Goal: Task Accomplishment & Management: Manage account settings

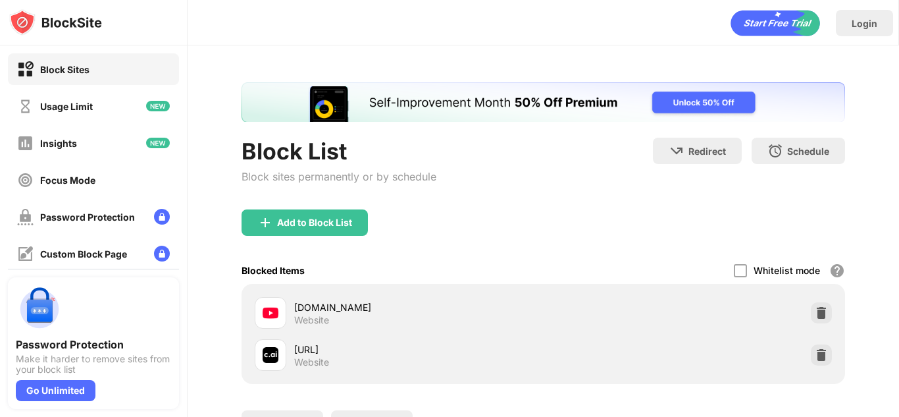
scroll to position [80, 0]
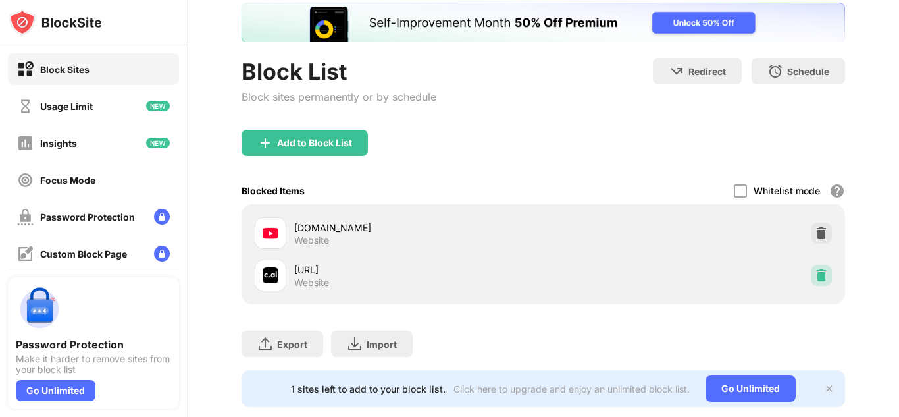
click at [815, 278] on img at bounding box center [821, 274] width 13 height 13
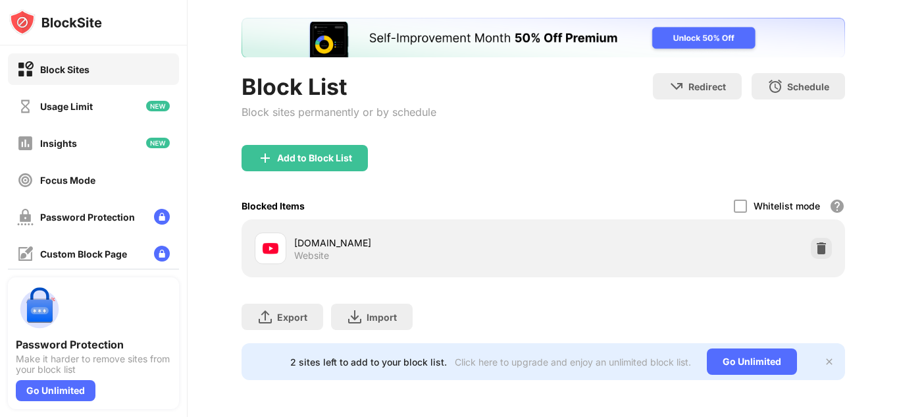
scroll to position [74, 0]
click at [815, 244] on img at bounding box center [821, 248] width 13 height 13
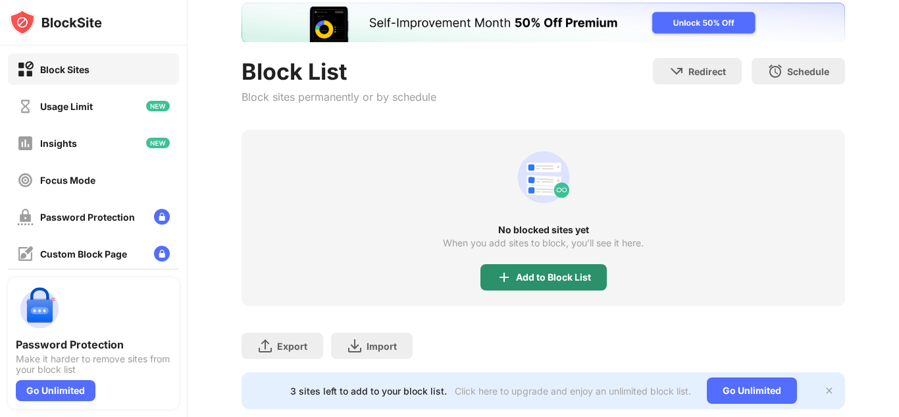
click at [558, 276] on div "Add to Block List" at bounding box center [553, 277] width 75 height 11
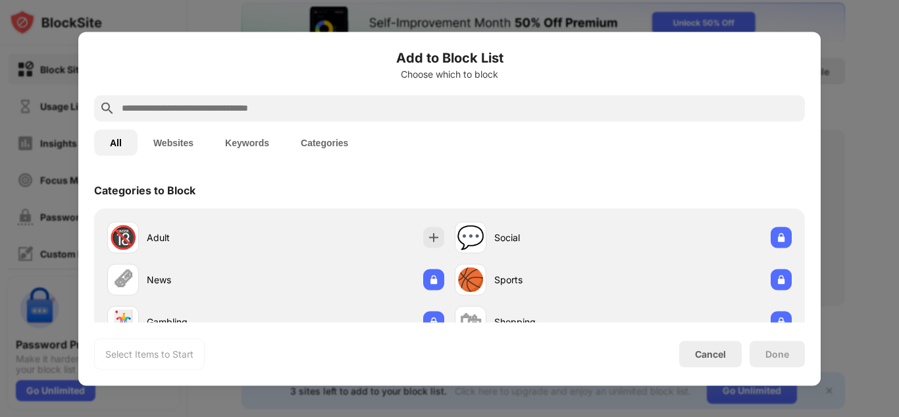
click at [317, 119] on div at bounding box center [449, 108] width 711 height 26
click at [311, 115] on input "text" at bounding box center [459, 108] width 679 height 16
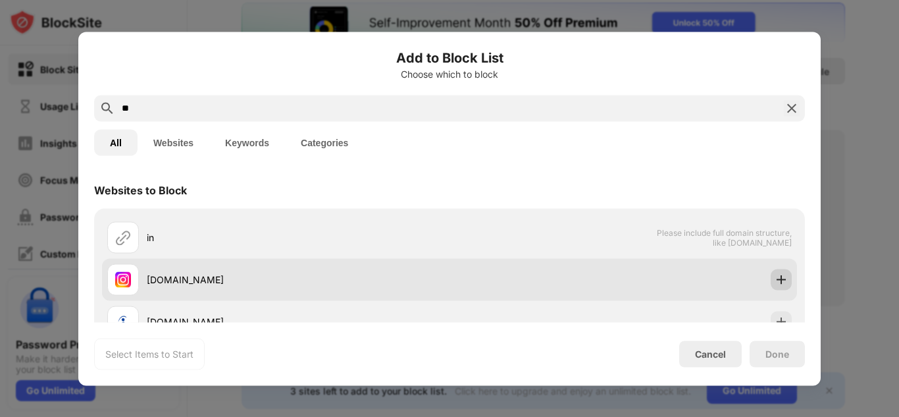
type input "**"
click at [775, 283] on img at bounding box center [781, 278] width 13 height 13
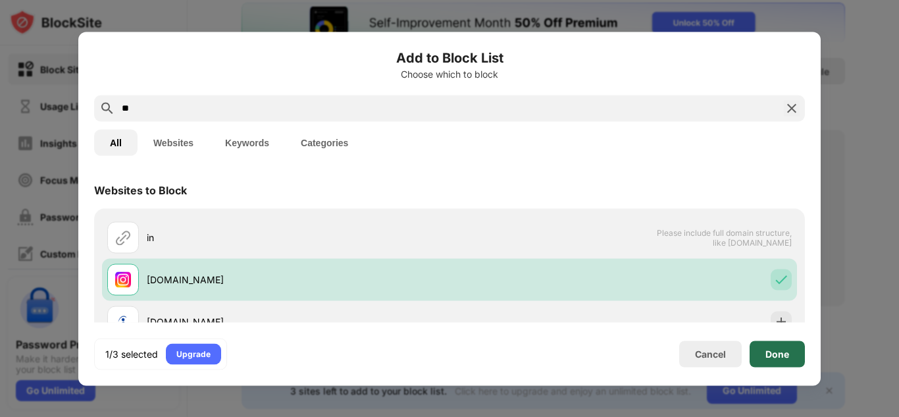
click at [774, 345] on div "Done" at bounding box center [777, 353] width 55 height 26
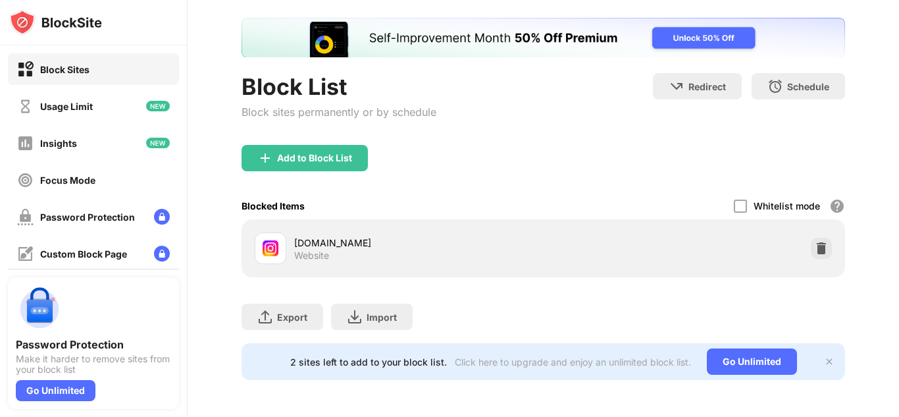
scroll to position [74, 0]
